Goal: Task Accomplishment & Management: Use online tool/utility

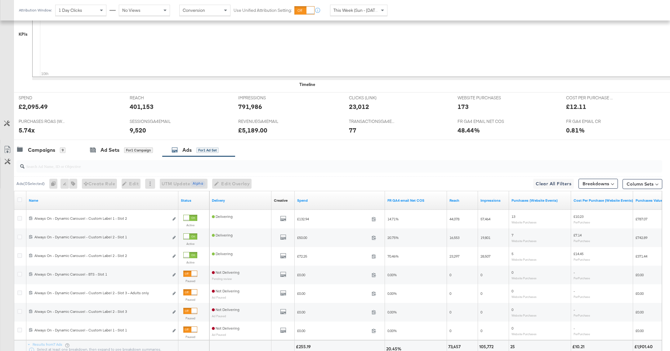
scroll to position [192, 0]
click at [49, 151] on div "Campaigns" at bounding box center [41, 149] width 27 height 7
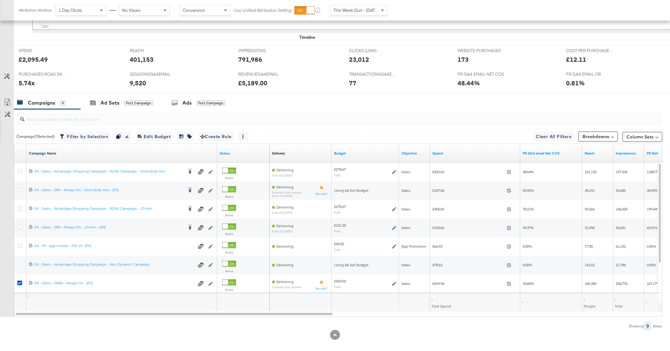
scroll to position [243, 0]
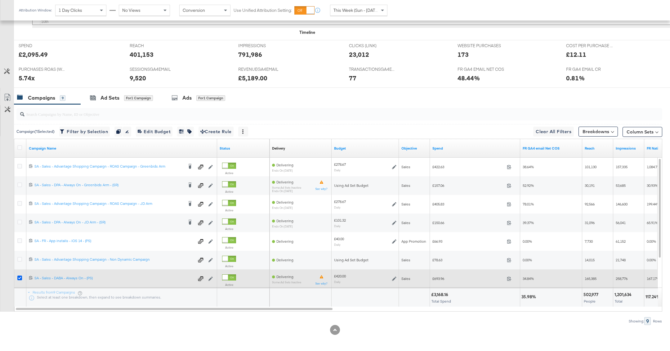
click at [19, 276] on icon at bounding box center [19, 278] width 5 height 5
click at [0, 0] on input "checkbox" at bounding box center [0, 0] width 0 height 0
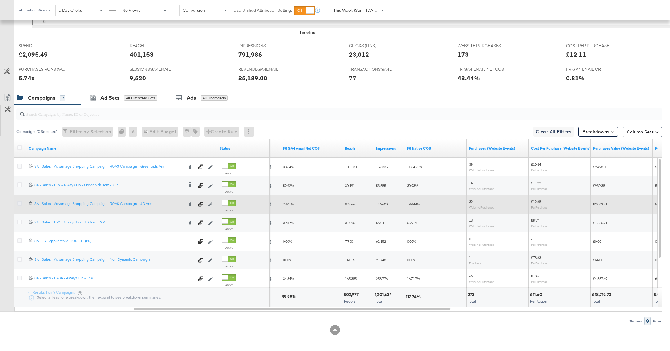
click at [20, 202] on icon at bounding box center [19, 203] width 5 height 5
click at [0, 0] on input "checkbox" at bounding box center [0, 0] width 0 height 0
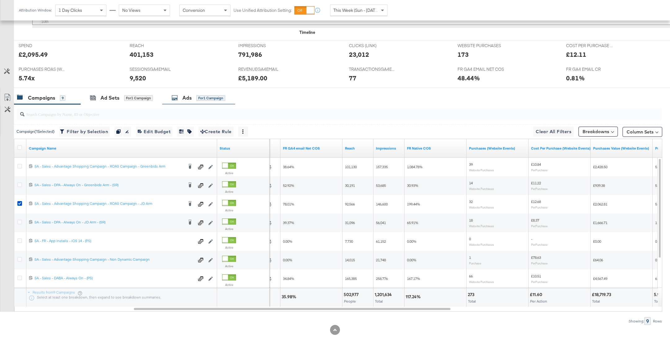
click at [176, 102] on div "Ads for 1 Campaign" at bounding box center [198, 97] width 73 height 13
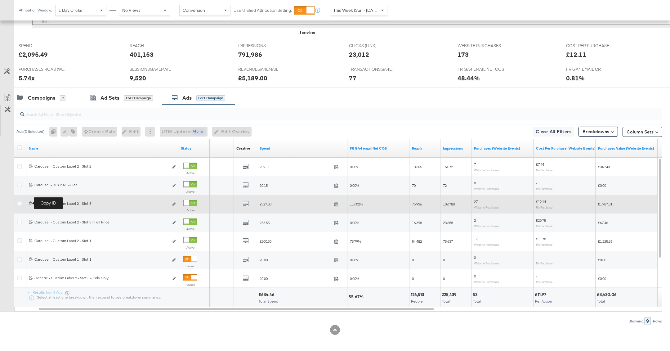
click at [32, 201] on icon at bounding box center [31, 203] width 4 height 4
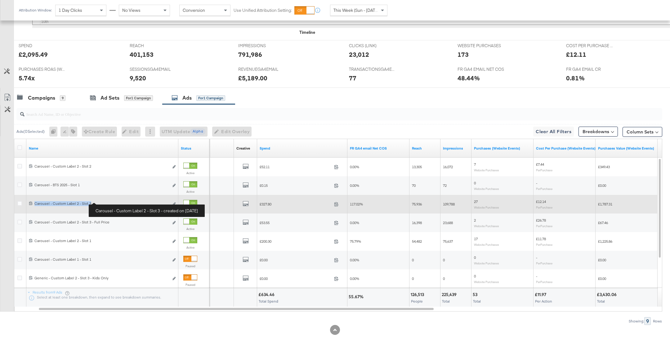
drag, startPoint x: 34, startPoint y: 200, endPoint x: 100, endPoint y: 202, distance: 66.1
click at [101, 202] on div "Carousel - Custom Label 2 - Slot 3 Carousel - Custom Label 2 - Slot 3" at bounding box center [101, 203] width 134 height 5
copy div "Carousel - Custom Label 2 - Slot 3"
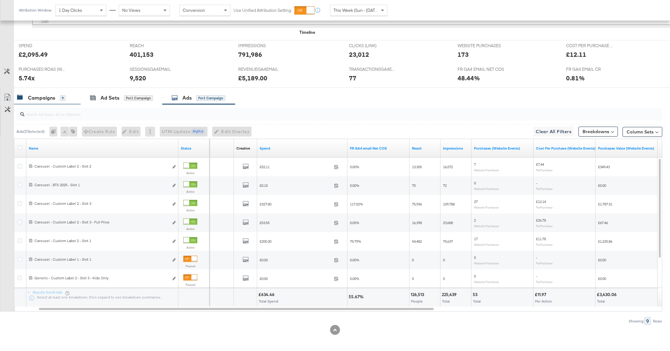
click at [56, 96] on div "Campaigns 9" at bounding box center [41, 97] width 48 height 7
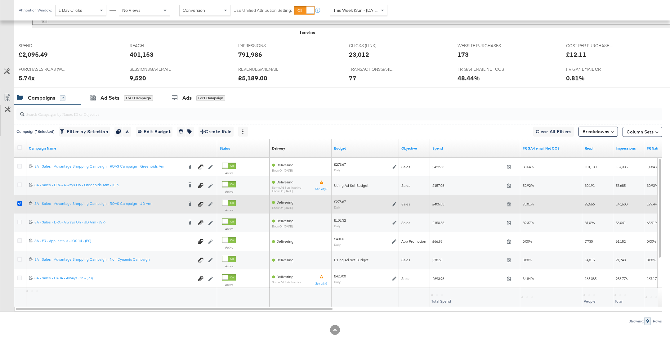
click at [19, 201] on icon at bounding box center [19, 203] width 5 height 5
click at [0, 0] on input "checkbox" at bounding box center [0, 0] width 0 height 0
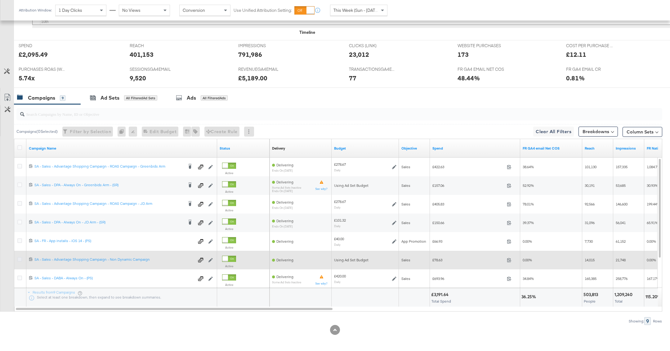
click at [18, 258] on icon at bounding box center [19, 259] width 5 height 5
click at [0, 0] on input "checkbox" at bounding box center [0, 0] width 0 height 0
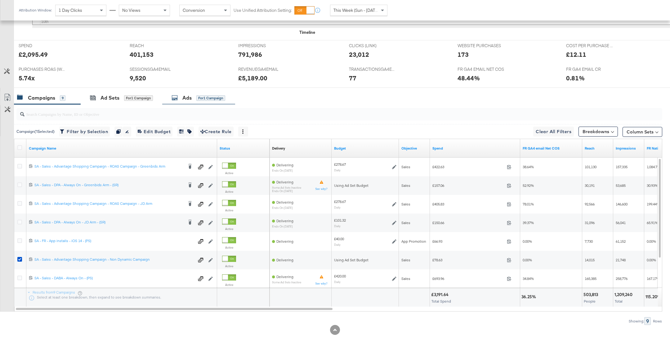
click at [198, 102] on div "Ads for 1 Campaign" at bounding box center [198, 97] width 73 height 13
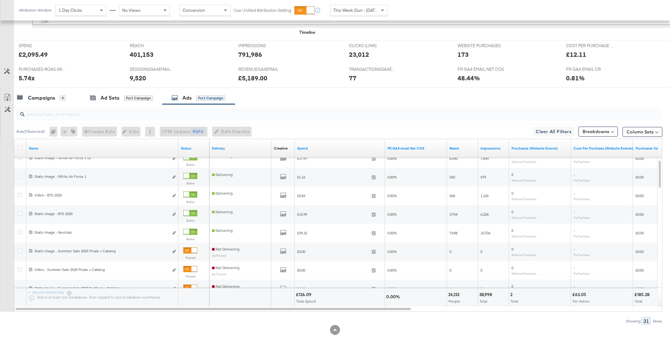
scroll to position [242, 0]
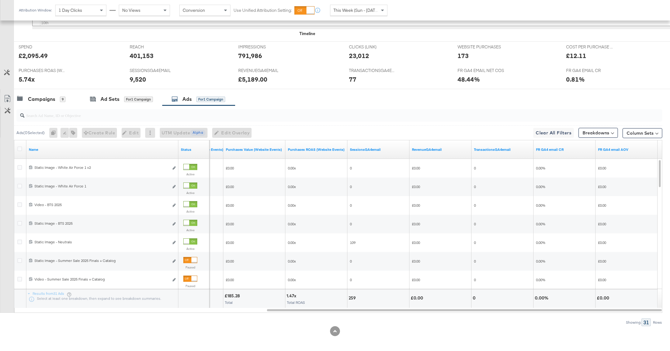
click at [365, 9] on span "This Week (Sun - [DATE])" at bounding box center [357, 10] width 47 height 6
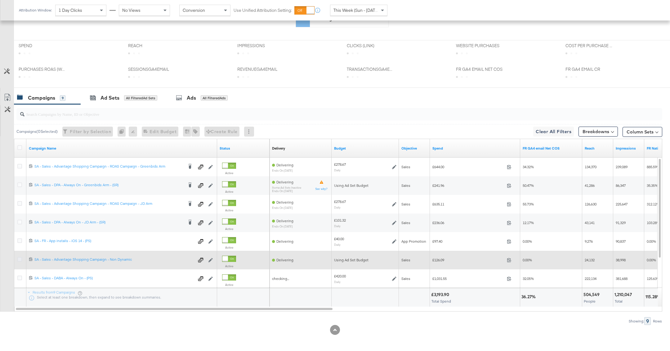
scroll to position [243, 0]
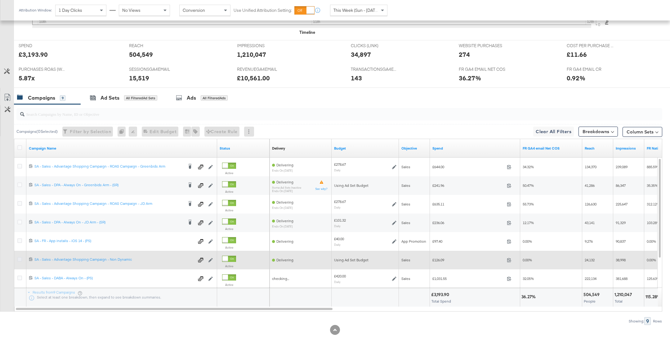
click at [21, 259] on icon at bounding box center [19, 259] width 5 height 5
click at [0, 0] on input "checkbox" at bounding box center [0, 0] width 0 height 0
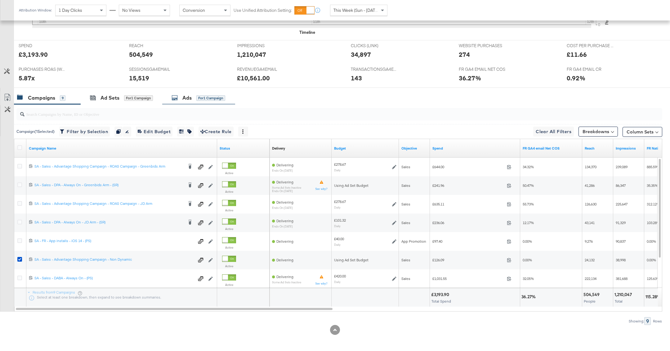
click at [222, 96] on div "for 1 Campaign" at bounding box center [210, 98] width 29 height 6
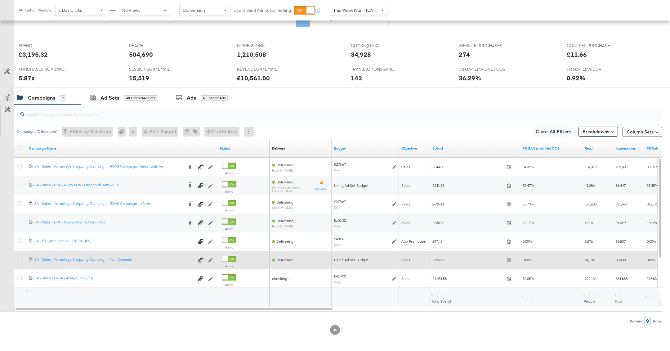
scroll to position [243, 0]
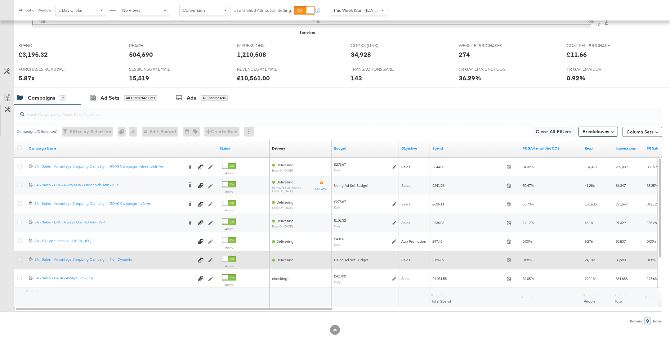
click at [18, 258] on icon at bounding box center [19, 259] width 5 height 5
click at [0, 0] on input "checkbox" at bounding box center [0, 0] width 0 height 0
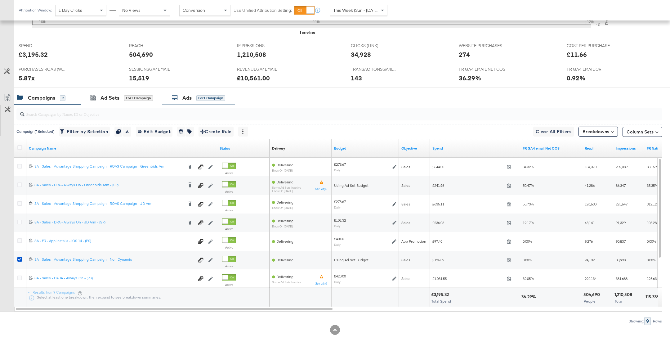
click at [187, 96] on div "Ads" at bounding box center [186, 97] width 9 height 7
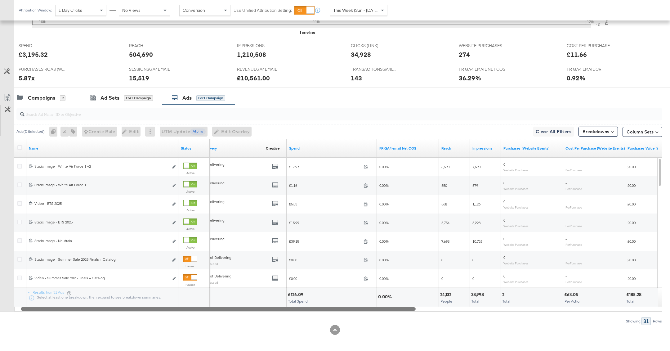
drag, startPoint x: 387, startPoint y: 307, endPoint x: 211, endPoint y: 307, distance: 176.3
click at [210, 307] on div at bounding box center [218, 308] width 395 height 5
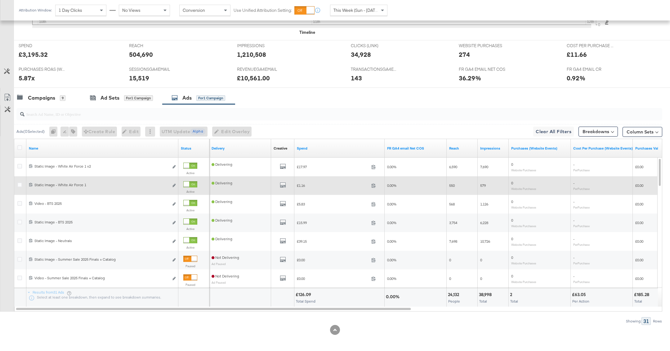
click at [189, 183] on div at bounding box center [187, 185] width 6 height 6
click at [51, 102] on div "Campaigns 9" at bounding box center [47, 97] width 67 height 13
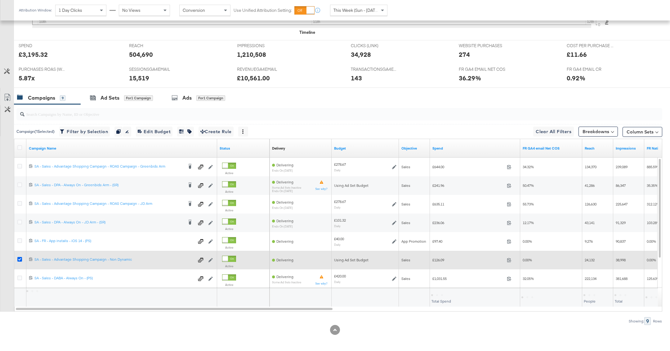
click at [17, 258] on icon at bounding box center [19, 259] width 5 height 5
click at [0, 0] on input "checkbox" at bounding box center [0, 0] width 0 height 0
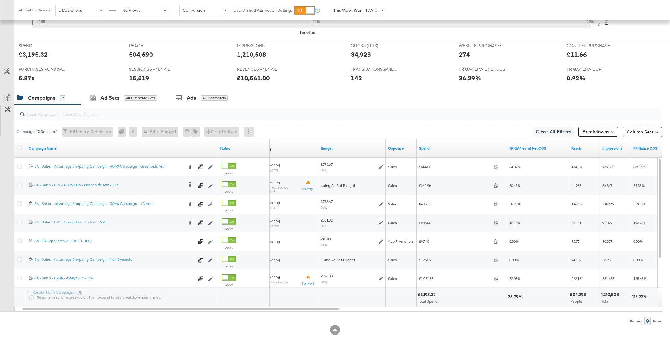
drag, startPoint x: 10, startPoint y: 211, endPoint x: 571, endPoint y: 231, distance: 561.4
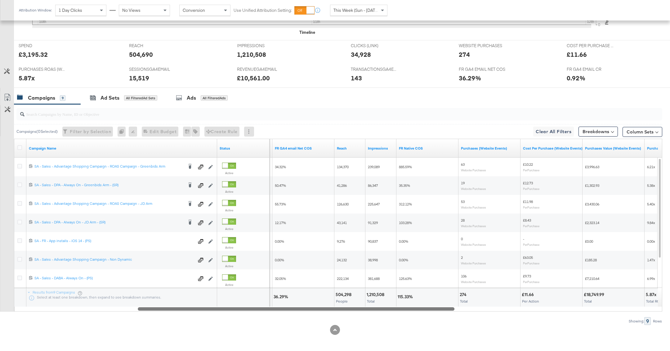
click at [320, 311] on div "Campaigns ( 0 Selected) Filter by Selection Filter 0 campaigns 0 Rename 0 campa…" at bounding box center [331, 214] width 663 height 221
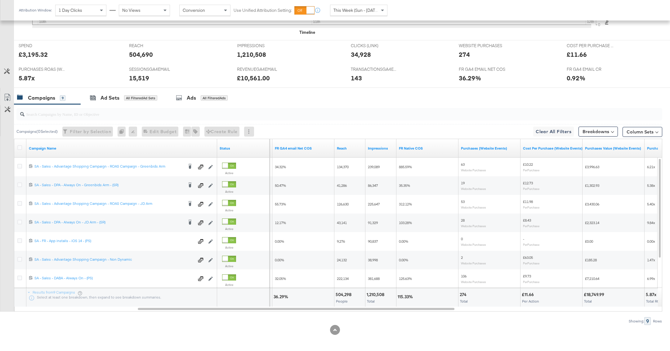
drag, startPoint x: 13, startPoint y: 155, endPoint x: 335, endPoint y: 231, distance: 330.3
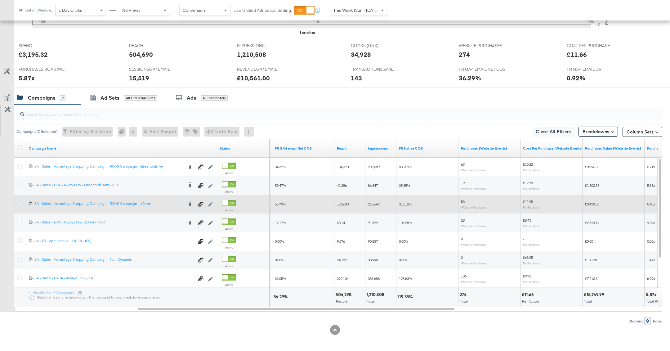
click at [19, 201] on icon at bounding box center [19, 203] width 5 height 5
click at [0, 0] on input "checkbox" at bounding box center [0, 0] width 0 height 0
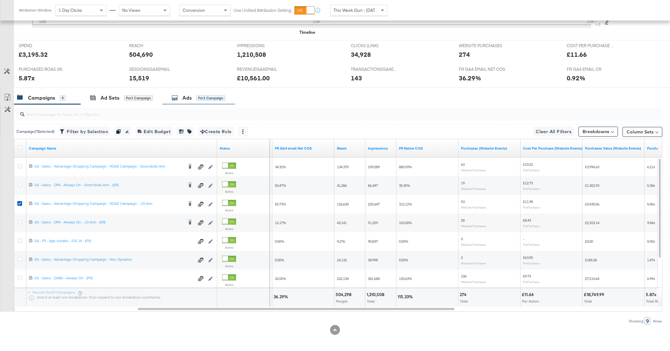
click at [181, 100] on div "Ads for 1 Campaign" at bounding box center [198, 97] width 73 height 13
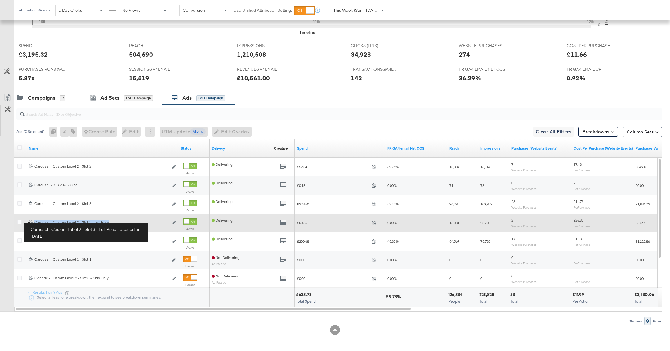
drag, startPoint x: 116, startPoint y: 221, endPoint x: 34, endPoint y: 220, distance: 81.9
click at [34, 220] on div "Carousel - Custom Label 2 - Slot 3 - Full Price Carousel - Custom Label 2 - Slo…" at bounding box center [101, 222] width 134 height 5
copy div "Carousel - Custom Label 2 - Slot 3 - Full Price"
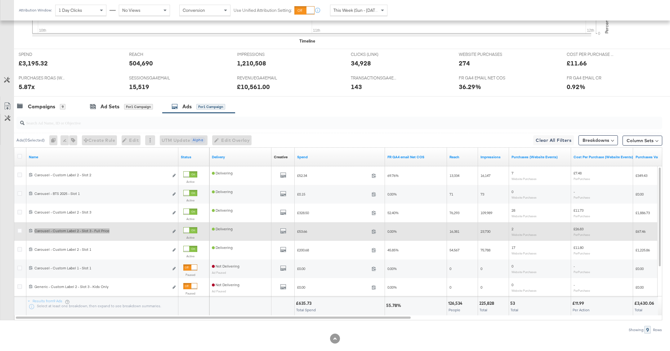
scroll to position [234, 0]
click at [32, 230] on icon at bounding box center [30, 231] width 3 height 4
click at [30, 229] on icon at bounding box center [31, 231] width 4 height 4
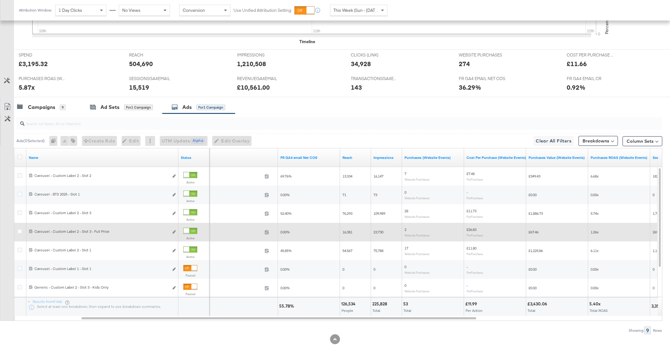
click at [190, 230] on div at bounding box center [190, 231] width 14 height 6
click at [59, 105] on div "Campaigns 9" at bounding box center [41, 107] width 48 height 7
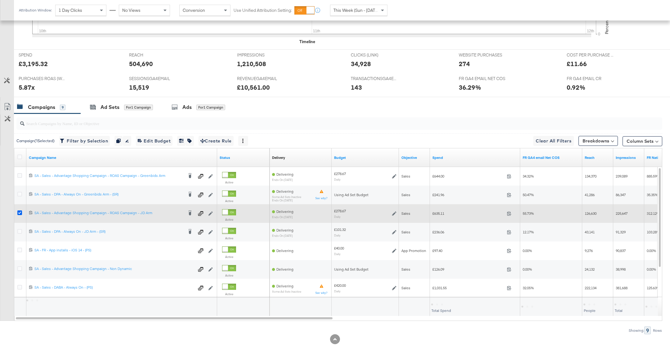
click at [19, 210] on icon at bounding box center [19, 212] width 5 height 5
click at [0, 0] on input "checkbox" at bounding box center [0, 0] width 0 height 0
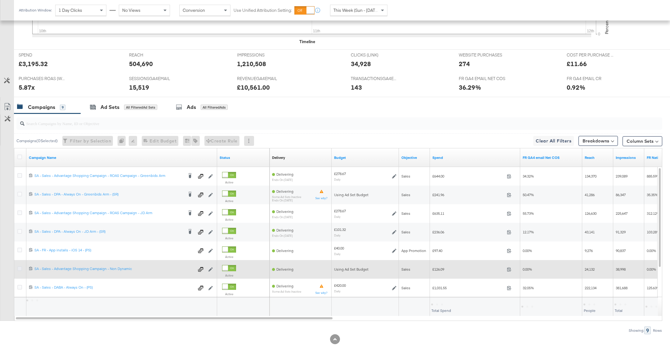
click at [19, 267] on icon at bounding box center [19, 268] width 5 height 5
click at [0, 0] on input "checkbox" at bounding box center [0, 0] width 0 height 0
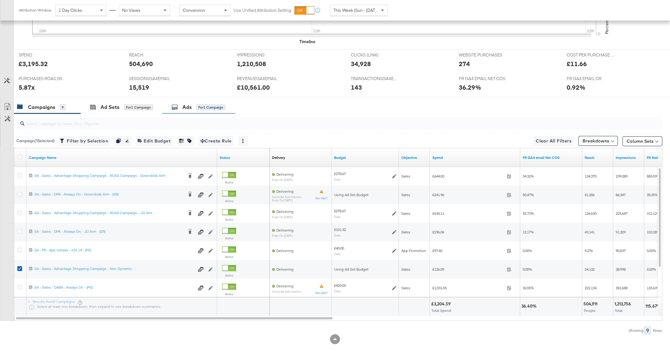
click at [209, 105] on div "for 1 Campaign" at bounding box center [210, 108] width 29 height 6
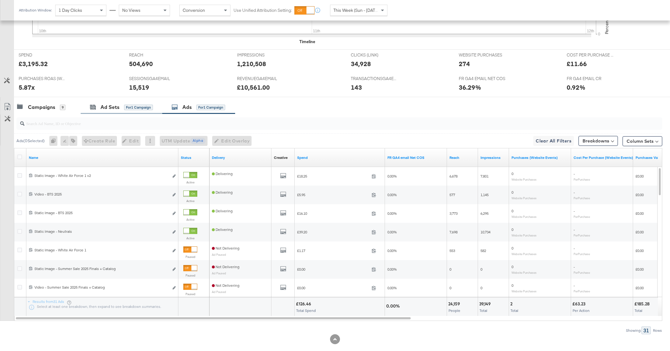
click at [141, 110] on div "Ad Sets for 1 Campaign" at bounding box center [122, 107] width 82 height 13
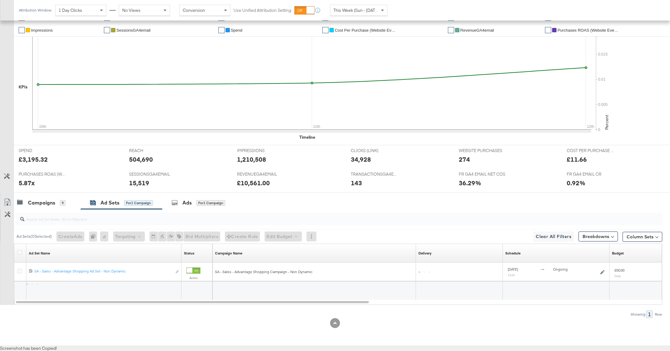
scroll to position [132, 0]
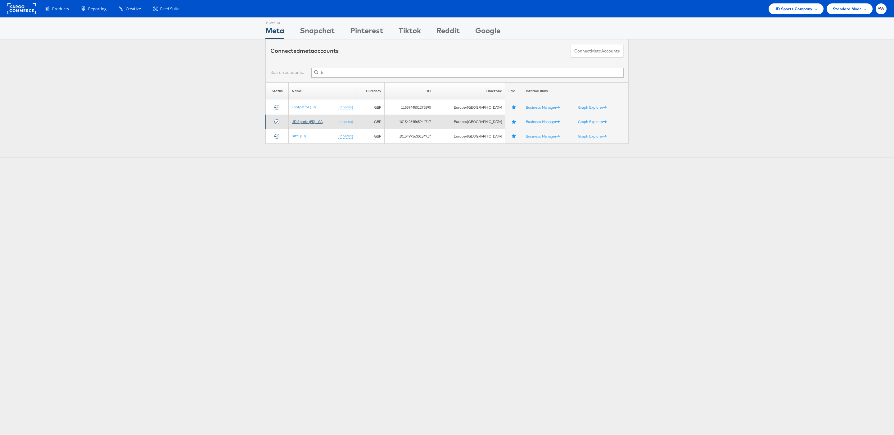
type input "fr"
click at [316, 120] on link "JD Sports (FR) - SA" at bounding box center [307, 121] width 31 height 5
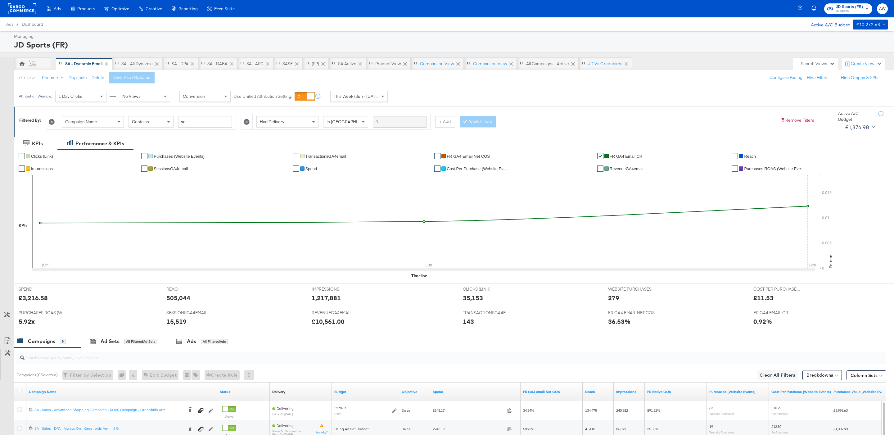
scroll to position [163, 0]
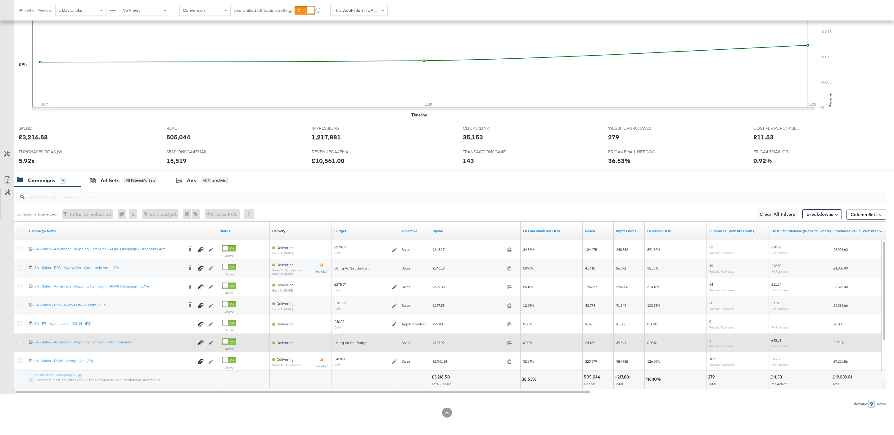
click at [20, 343] on icon at bounding box center [19, 341] width 5 height 5
click at [0, 0] on input "checkbox" at bounding box center [0, 0] width 0 height 0
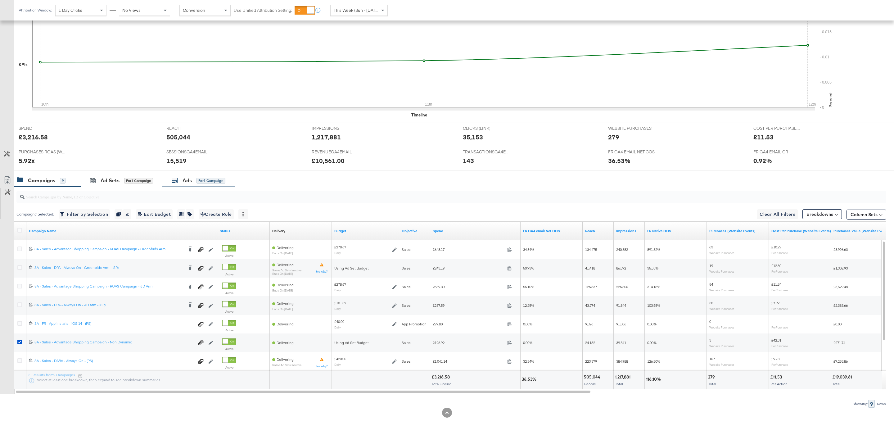
click at [188, 184] on div "Ads for 1 Campaign" at bounding box center [198, 180] width 73 height 13
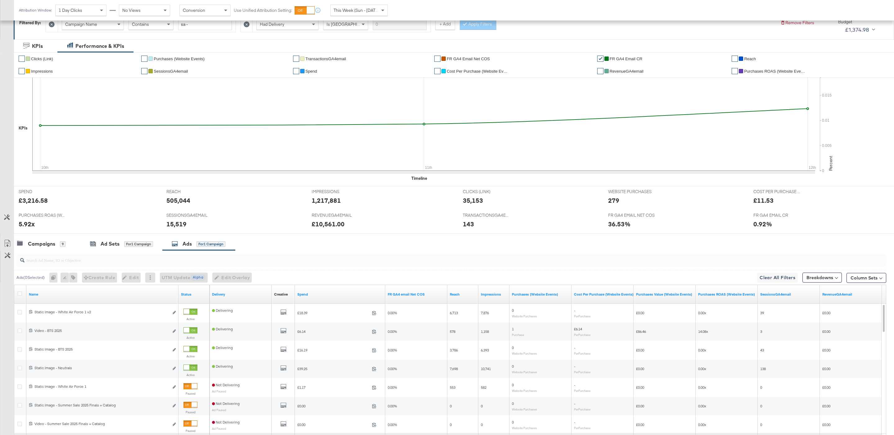
scroll to position [105, 0]
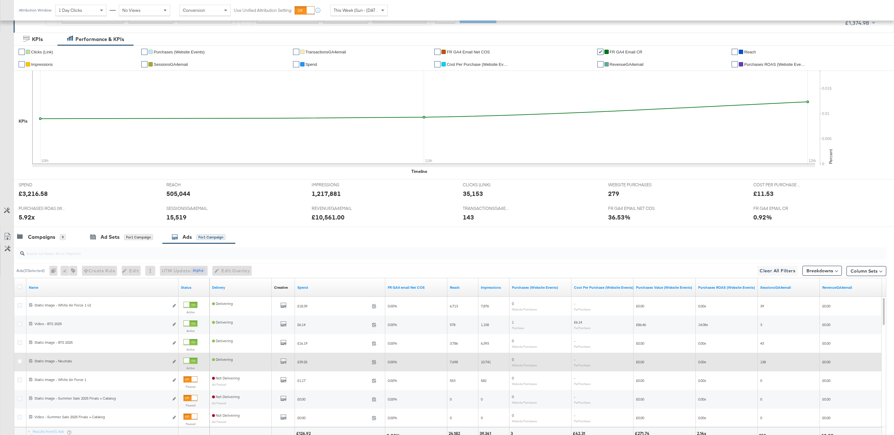
click at [189, 363] on div at bounding box center [187, 361] width 6 height 6
